Goal: Communication & Community: Answer question/provide support

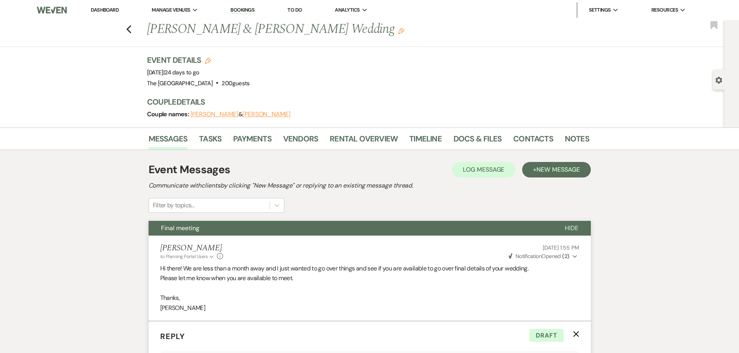
click at [107, 8] on link "Dashboard" at bounding box center [105, 10] width 28 height 7
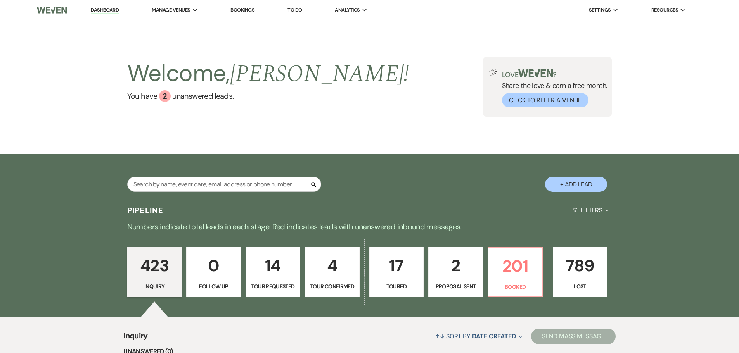
click at [394, 79] on div "Welcome, [PERSON_NAME] ! You have 2 unanswered lead s . Love ? Share the love &…" at bounding box center [369, 87] width 558 height 60
click at [513, 270] on p "201" at bounding box center [515, 266] width 45 height 26
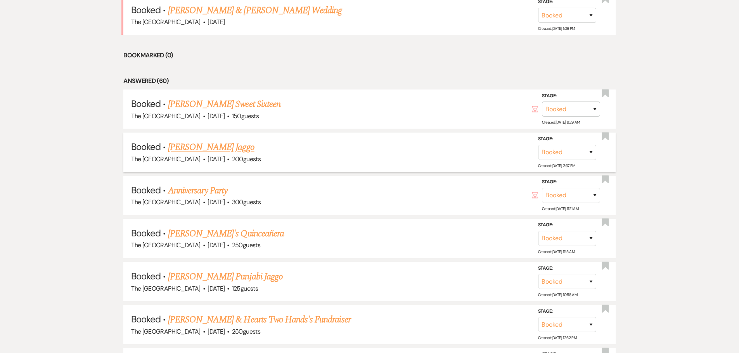
scroll to position [426, 0]
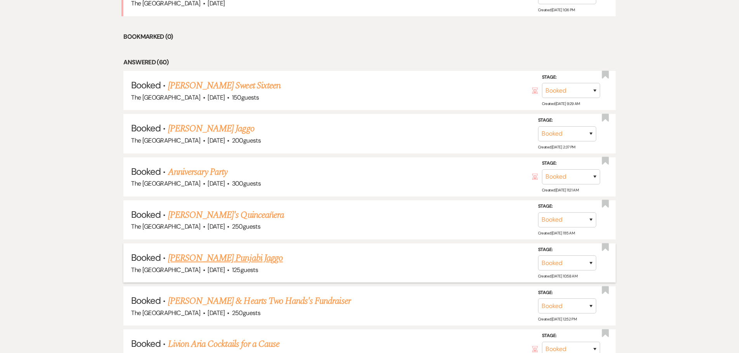
click at [236, 259] on link "[PERSON_NAME] Punjabi Jaggo" at bounding box center [225, 258] width 115 height 14
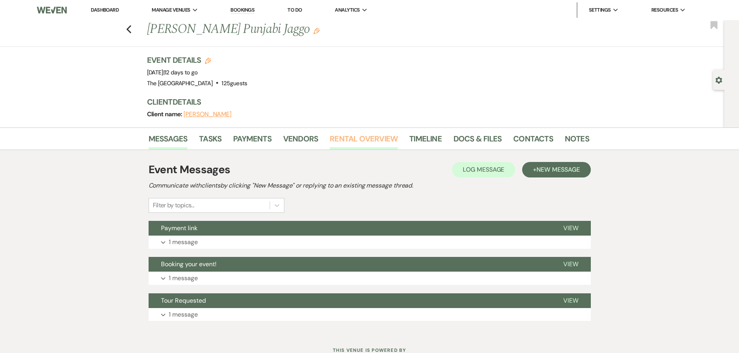
click at [387, 140] on link "Rental Overview" at bounding box center [364, 141] width 68 height 17
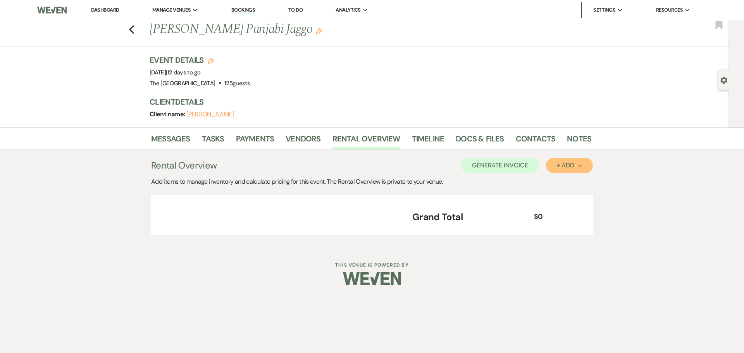
click at [564, 165] on div "+ Add Next" at bounding box center [569, 165] width 25 height 6
click at [561, 178] on button "Item" at bounding box center [565, 183] width 39 height 12
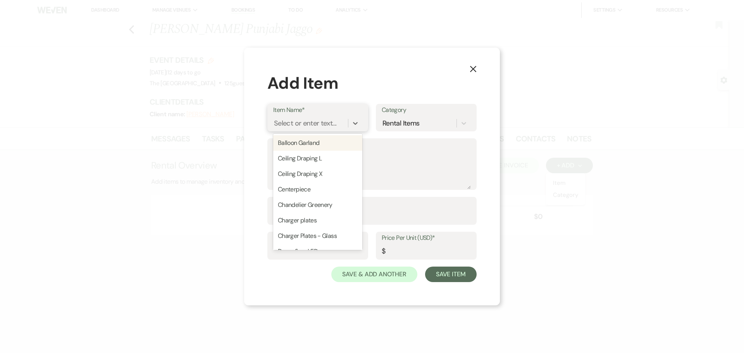
click at [310, 124] on div "Select or enter text..." at bounding box center [305, 123] width 62 height 10
type input "C"
click at [309, 160] on div "Ceiling Draping X" at bounding box center [317, 159] width 89 height 16
type textarea "Center out Ceiling draping"
type input "1"
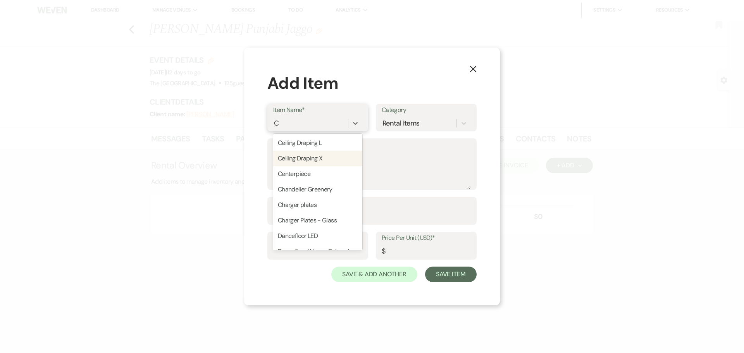
type input "1500"
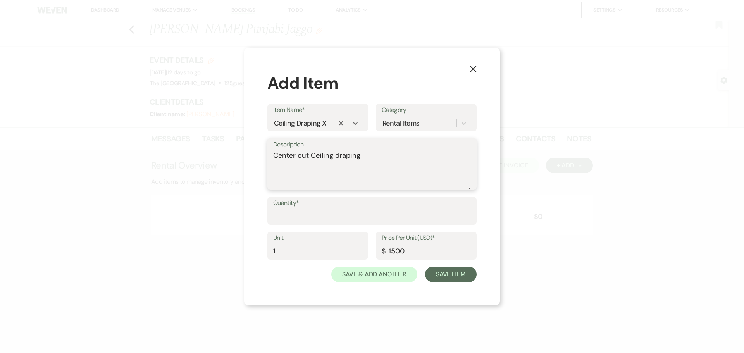
click at [375, 156] on textarea "Center out Ceiling draping" at bounding box center [372, 169] width 198 height 39
type textarea "Center out Ceiling draping- ROYAL BLUE"
click at [280, 213] on input "Quantity*" at bounding box center [372, 216] width 198 height 15
type input "1"
click at [443, 276] on button "Save Item" at bounding box center [451, 275] width 52 height 16
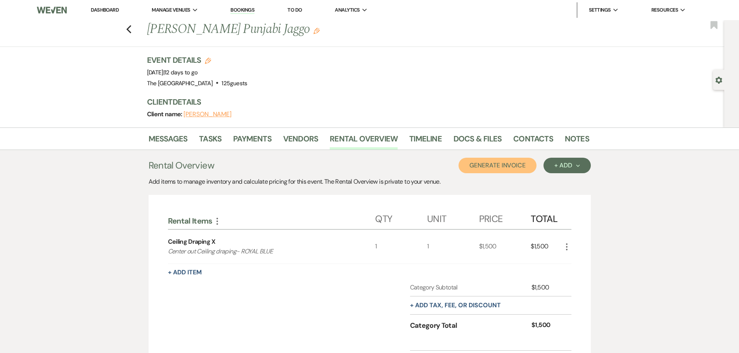
click at [501, 164] on button "Generate Invoice" at bounding box center [497, 166] width 78 height 16
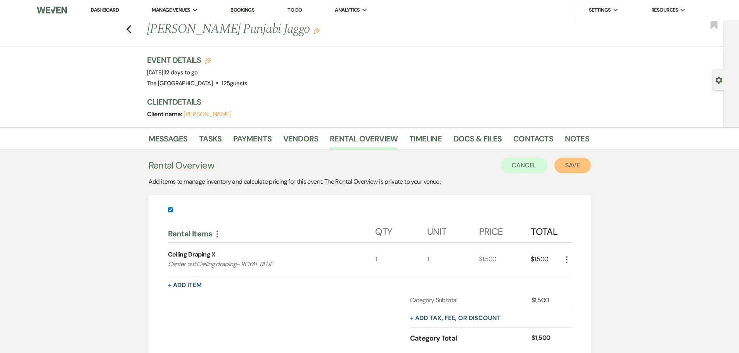
click at [576, 165] on button "Save" at bounding box center [572, 166] width 36 height 16
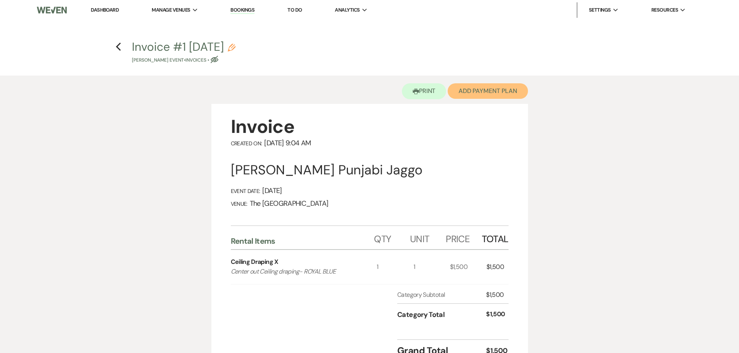
click at [469, 96] on button "Add Payment Plan" at bounding box center [487, 91] width 80 height 16
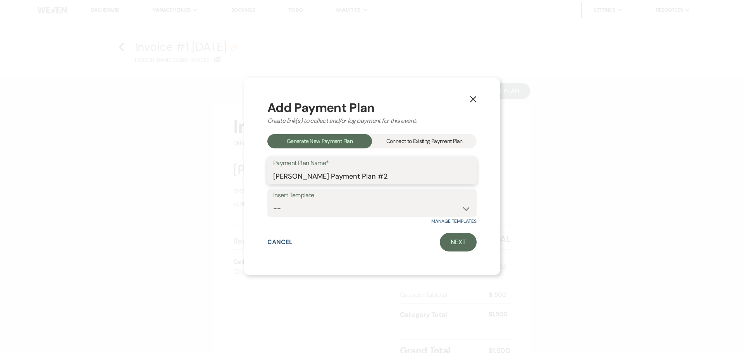
drag, startPoint x: 391, startPoint y: 176, endPoint x: 255, endPoint y: 183, distance: 136.2
click at [255, 183] on div "X Add Payment Plan Create link(s) to collect and/or log payment for this event:…" at bounding box center [372, 176] width 256 height 197
type input "c"
type input "Ceiling draping"
click at [454, 242] on link "Next" at bounding box center [458, 242] width 37 height 19
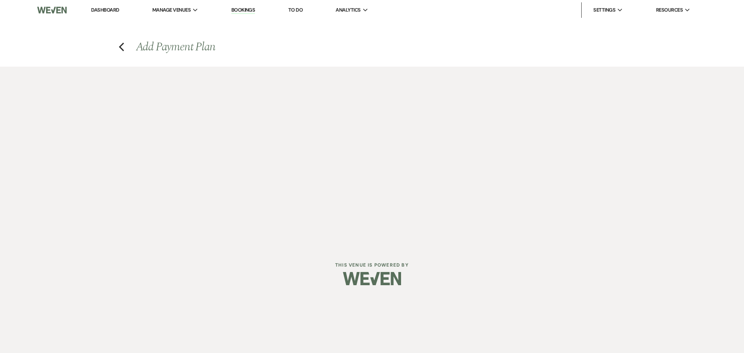
select select "29138"
select select "2"
select select "percentage"
select select "true"
select select "client"
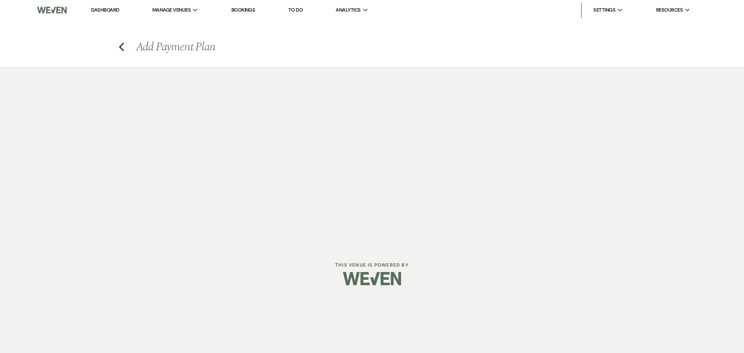
select select "weeks"
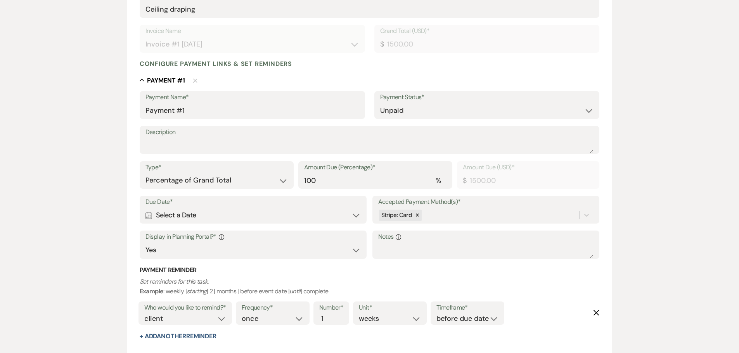
scroll to position [159, 0]
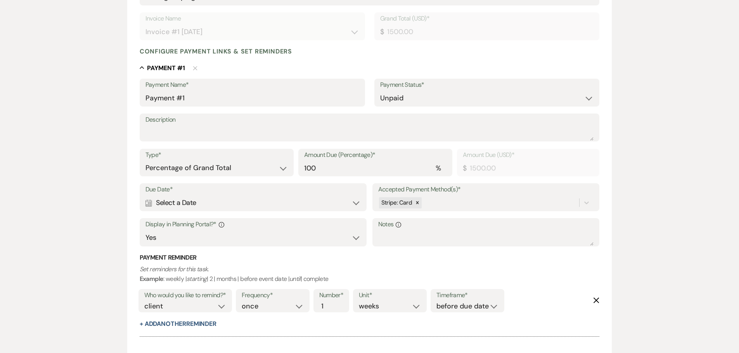
click at [265, 207] on div "Calendar Select a Date Expand" at bounding box center [253, 202] width 216 height 15
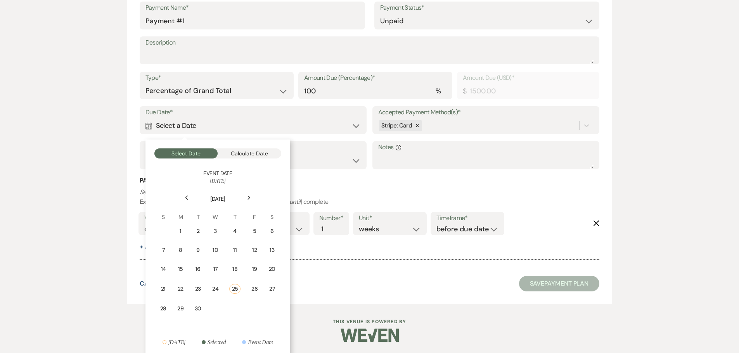
scroll to position [238, 0]
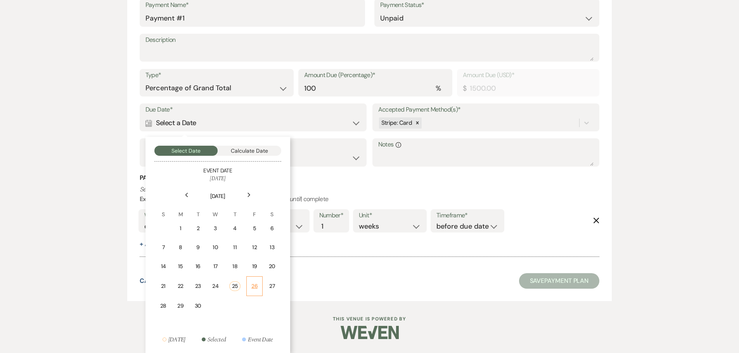
click at [251, 287] on div "26" at bounding box center [254, 286] width 6 height 8
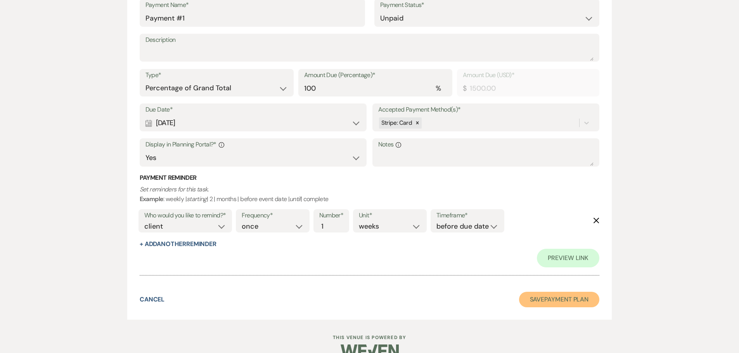
click at [537, 304] on button "Save Payment Plan" at bounding box center [559, 300] width 81 height 16
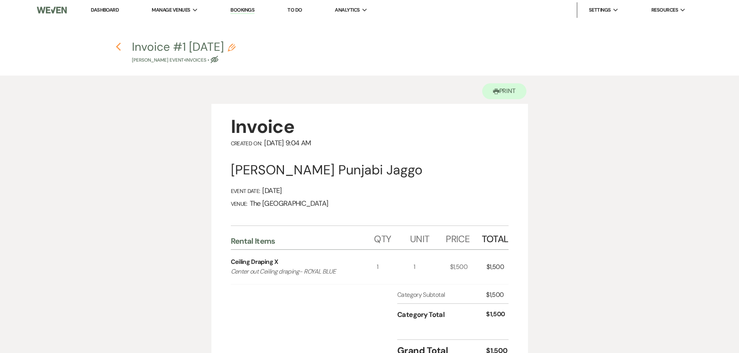
click at [118, 48] on use "button" at bounding box center [118, 47] width 5 height 9
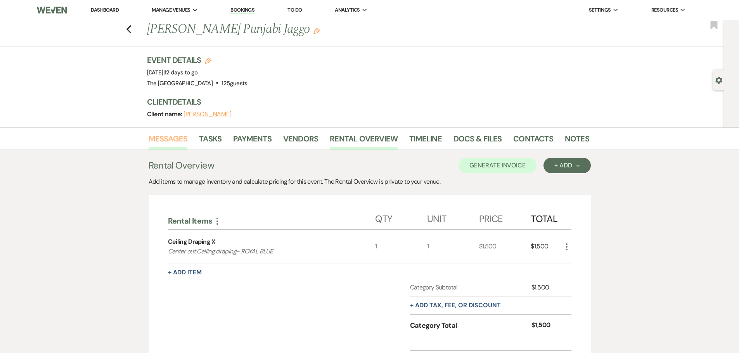
click at [162, 135] on link "Messages" at bounding box center [167, 141] width 39 height 17
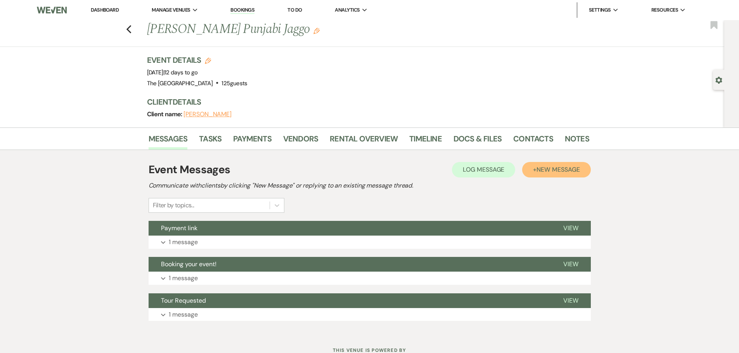
click at [576, 176] on button "+ New Message" at bounding box center [556, 170] width 68 height 16
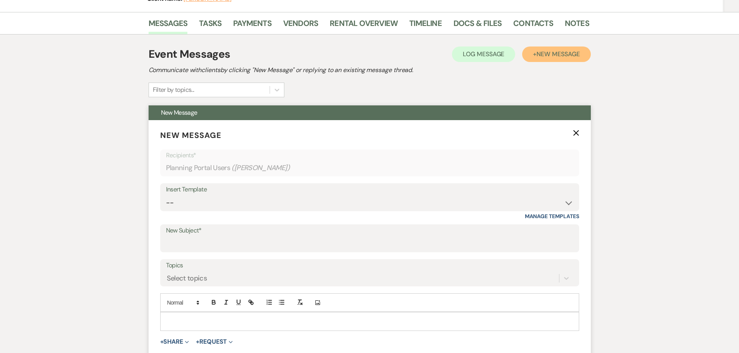
scroll to position [116, 0]
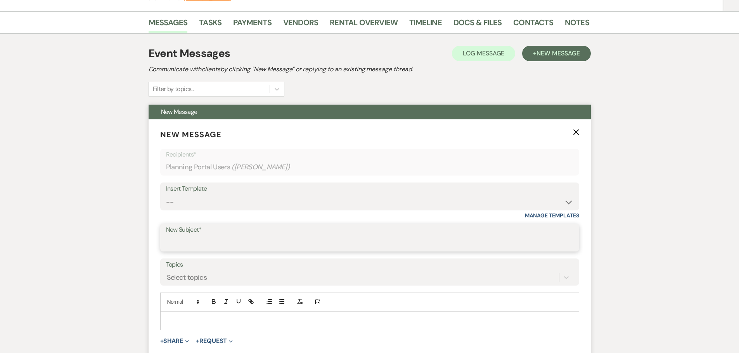
click at [202, 245] on input "New Subject*" at bounding box center [369, 243] width 407 height 15
type input "ceiling draping"
click at [185, 317] on p at bounding box center [369, 320] width 406 height 9
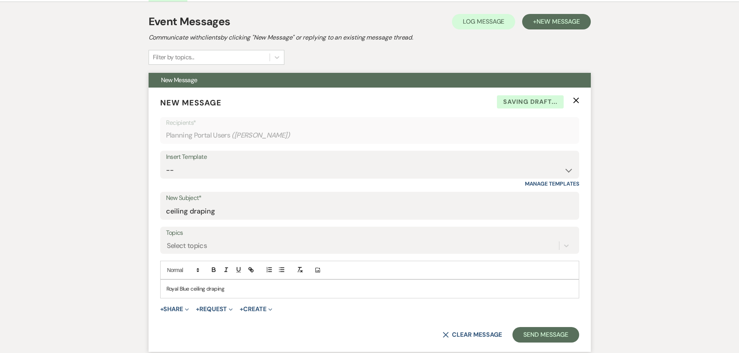
scroll to position [194, 0]
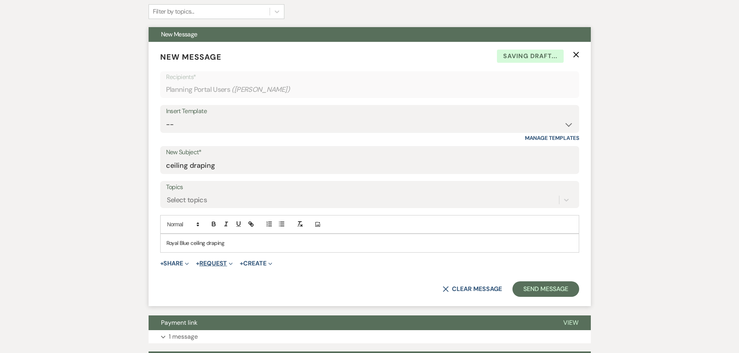
click at [213, 261] on button "+ Request Expand" at bounding box center [214, 264] width 37 height 6
click at [176, 259] on span "+ Share Expand Doc Upload Documents Add Photo Images Pref Vendors Preferred ven…" at bounding box center [174, 263] width 29 height 9
click at [199, 263] on span "+" at bounding box center [197, 264] width 3 height 6
click at [183, 264] on button "+ Share Expand" at bounding box center [174, 264] width 29 height 6
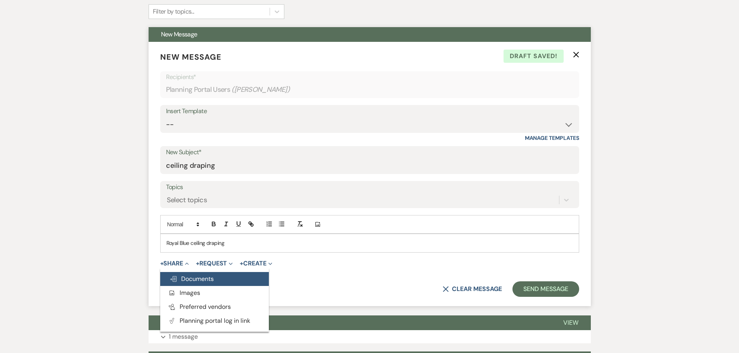
click at [183, 278] on span "Doc Upload Documents" at bounding box center [191, 279] width 44 height 8
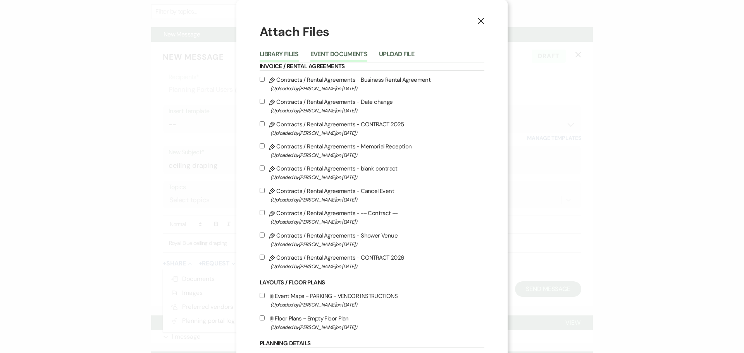
click at [351, 53] on button "Event Documents" at bounding box center [339, 56] width 57 height 11
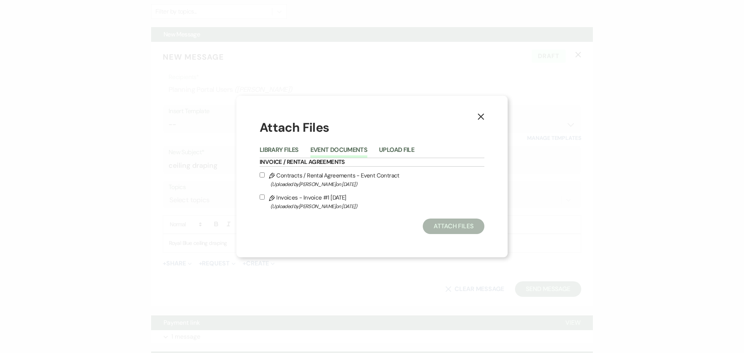
click at [262, 197] on input "Pencil Invoices - Invoice #1 [DATE] (Uploaded by [PERSON_NAME] on [DATE] )" at bounding box center [262, 197] width 5 height 5
checkbox input "true"
click at [443, 224] on button "Attach Files" at bounding box center [454, 227] width 62 height 16
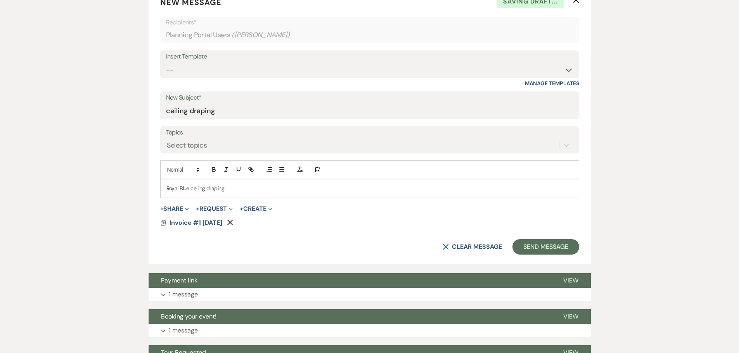
scroll to position [271, 0]
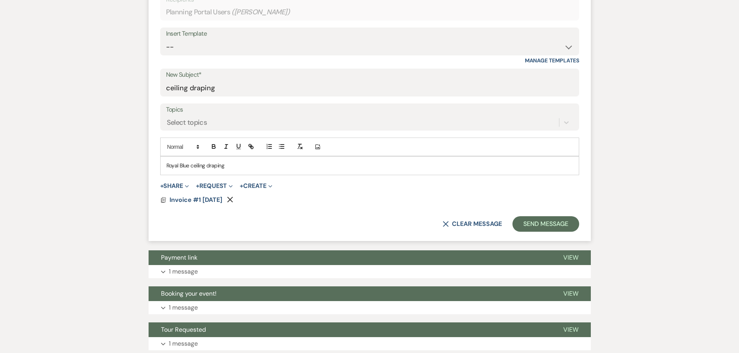
click at [273, 164] on p "Royal Blue ceiling draping" at bounding box center [369, 165] width 406 height 9
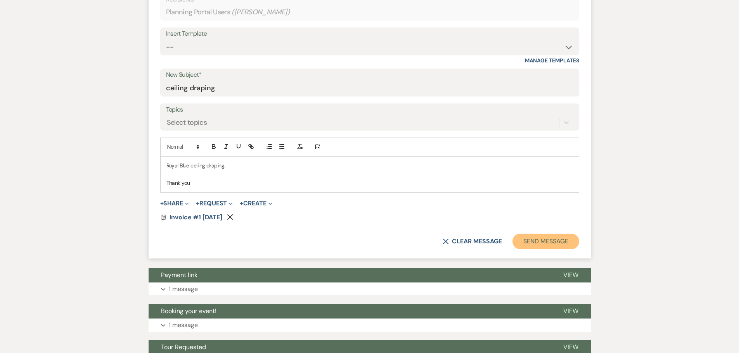
click at [538, 236] on button "Send Message" at bounding box center [545, 242] width 66 height 16
